Goal: Check status

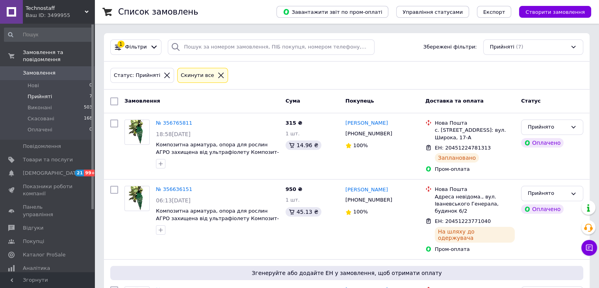
click at [47, 93] on span "Прийняті" at bounding box center [40, 96] width 24 height 7
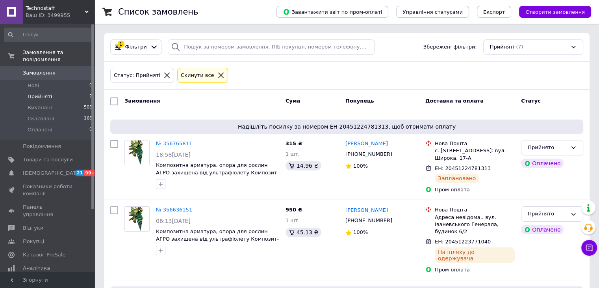
click at [55, 91] on li "Прийняті 7" at bounding box center [48, 96] width 97 height 11
click at [41, 93] on span "Прийняті" at bounding box center [40, 96] width 24 height 7
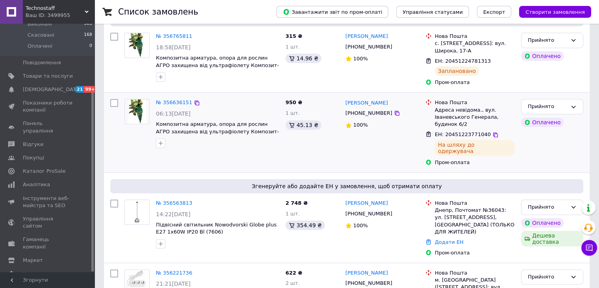
scroll to position [118, 0]
